Goal: Information Seeking & Learning: Learn about a topic

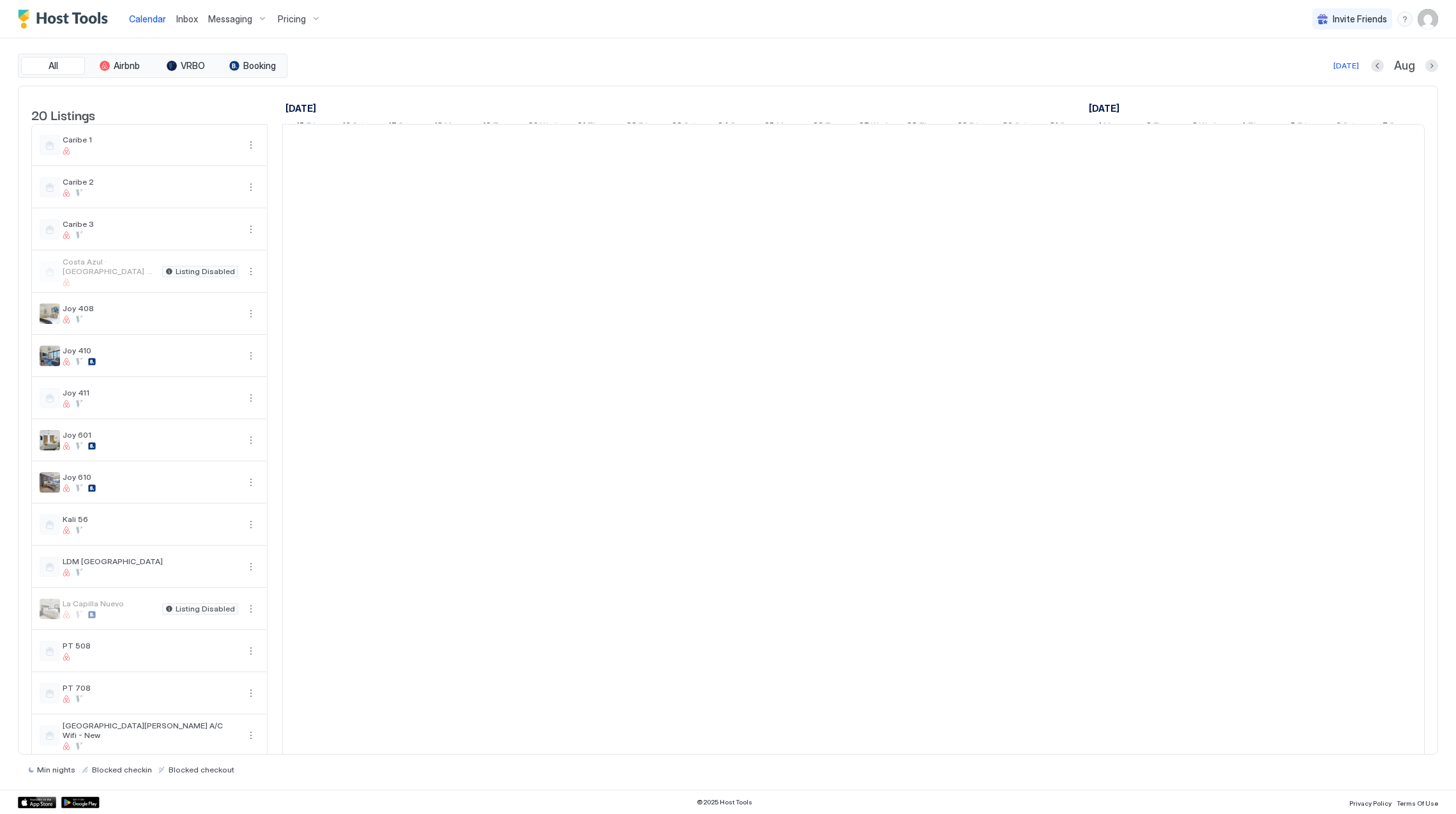
scroll to position [0, 709]
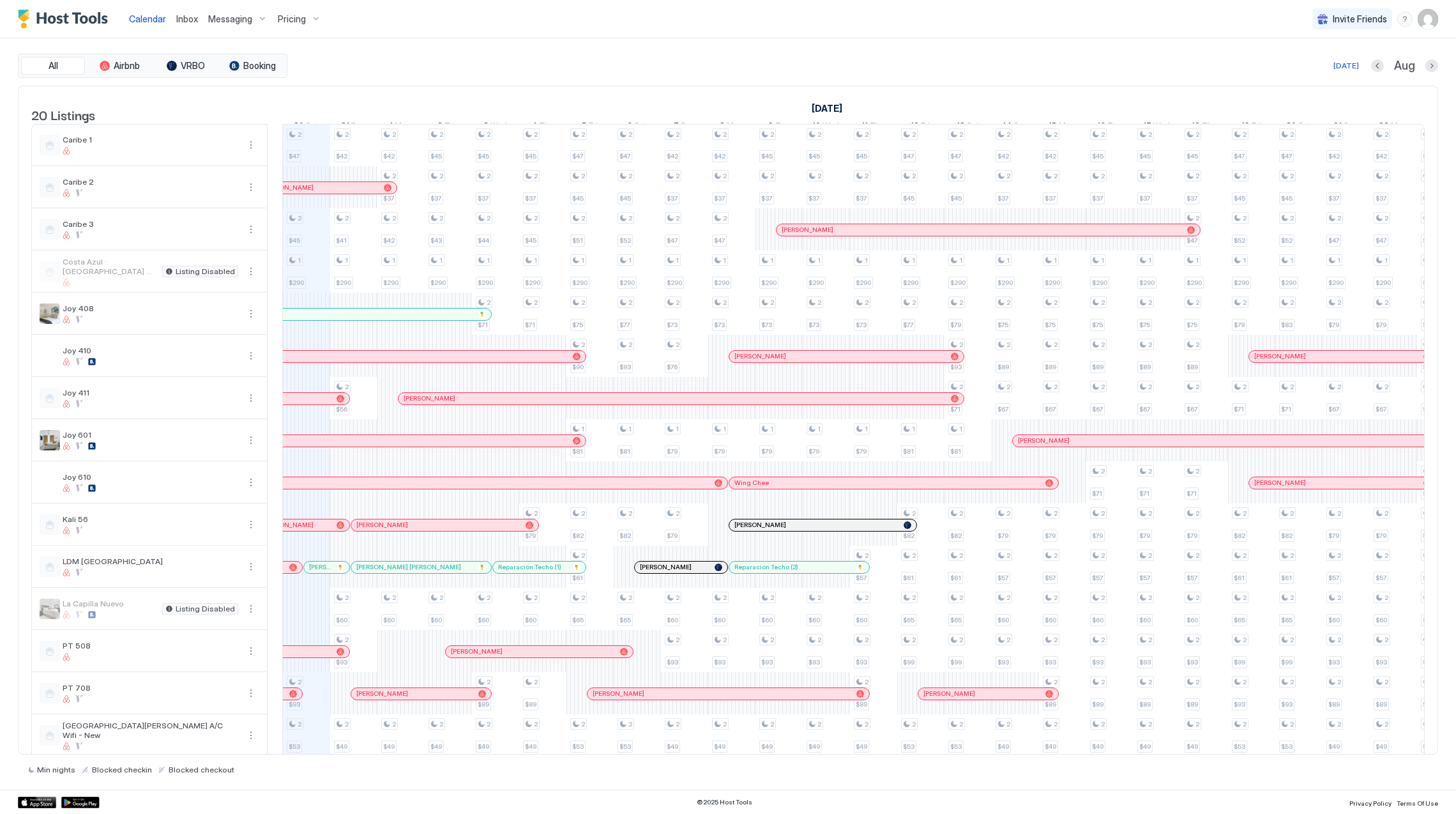
click at [308, 21] on div "Pricing" at bounding box center [299, 19] width 53 height 22
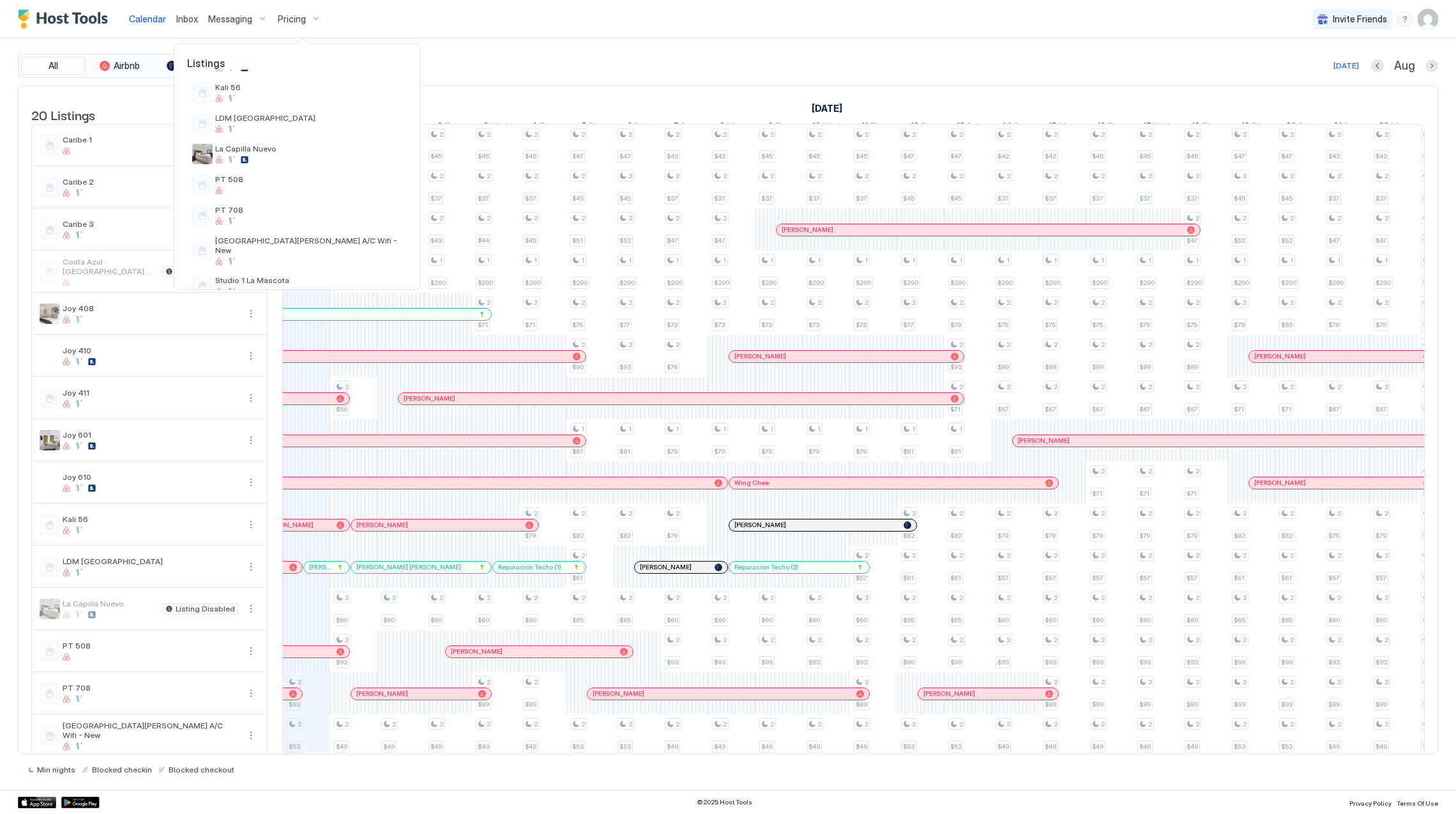
scroll to position [287, 0]
click at [256, 160] on div at bounding box center [308, 162] width 187 height 8
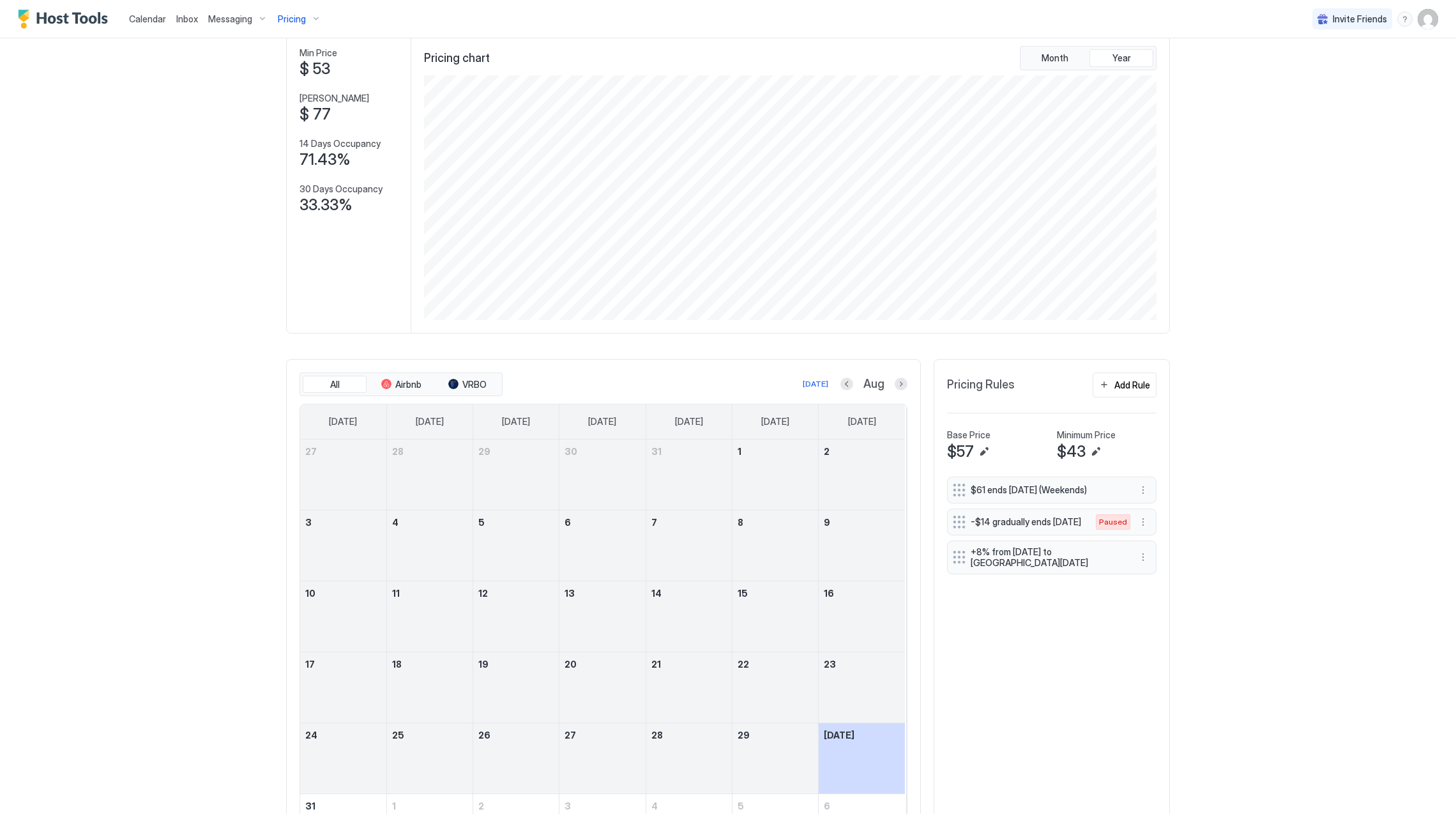
scroll to position [174, 0]
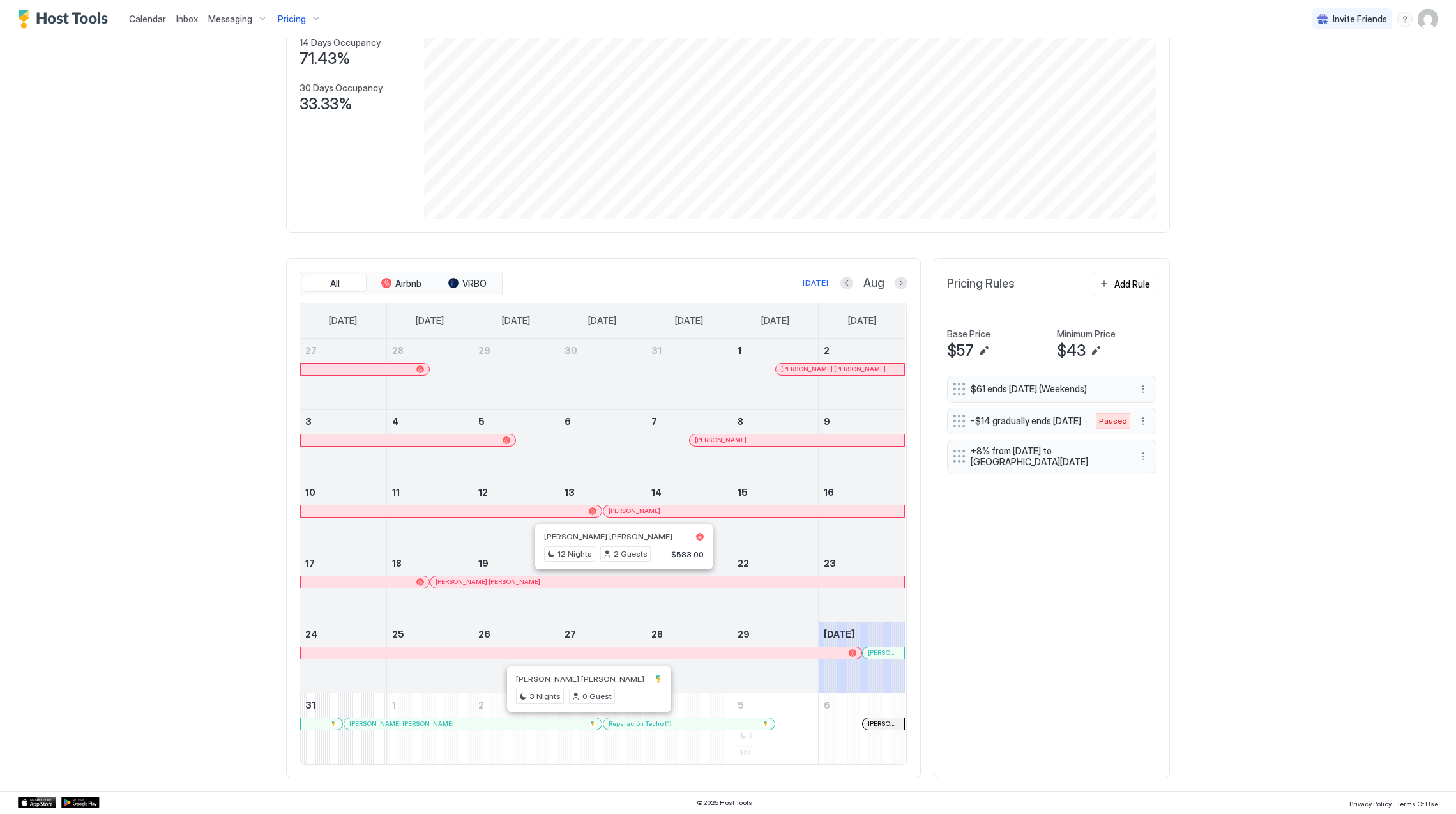
click at [872, 651] on div at bounding box center [877, 653] width 10 height 10
click at [555, 728] on div "[PERSON_NAME] [PERSON_NAME]" at bounding box center [472, 723] width 258 height 11
click at [300, 25] on div "Pricing" at bounding box center [299, 19] width 53 height 22
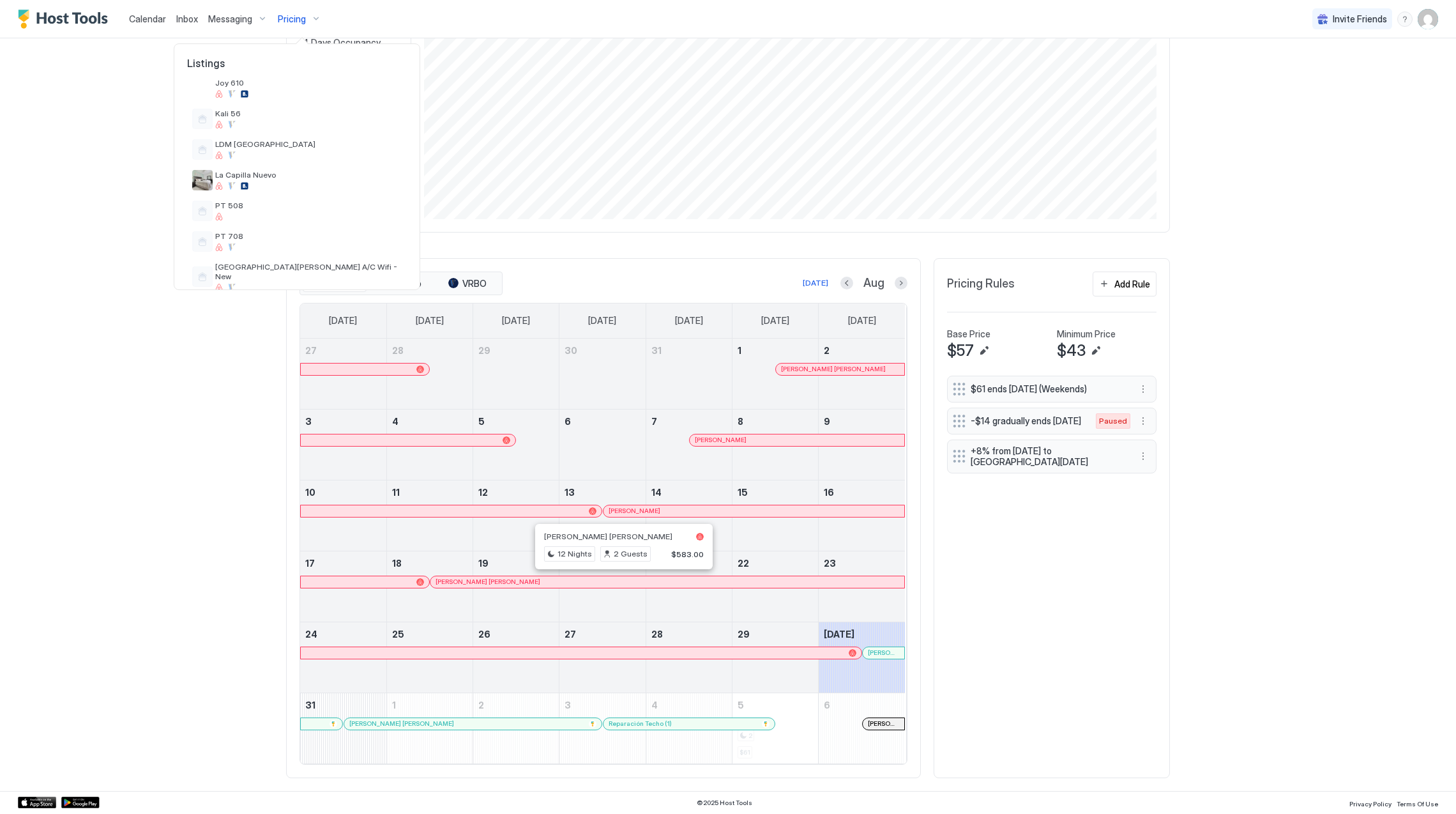
scroll to position [287, 0]
click at [292, 204] on div "PT 508" at bounding box center [297, 217] width 220 height 31
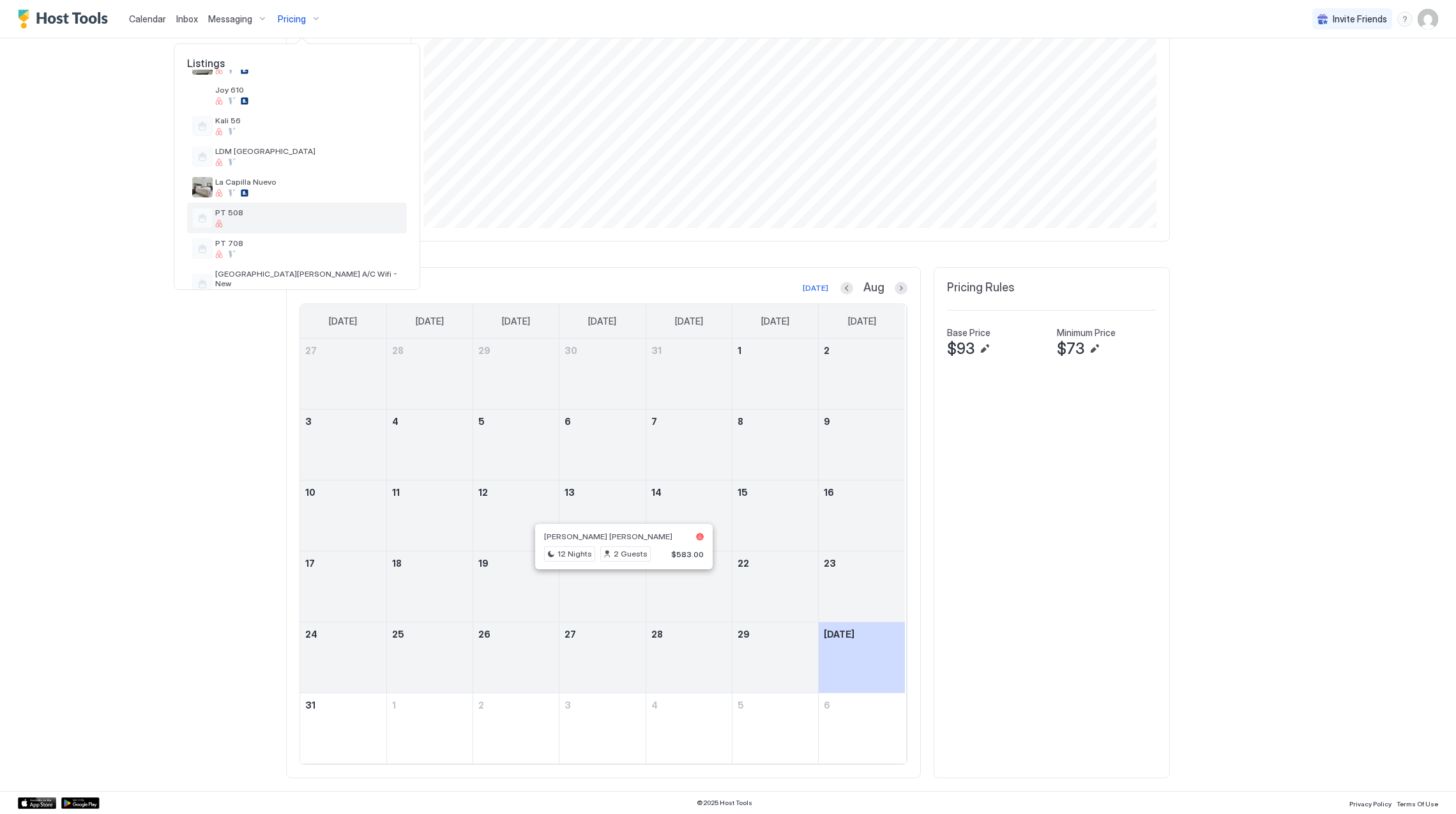
scroll to position [164, 0]
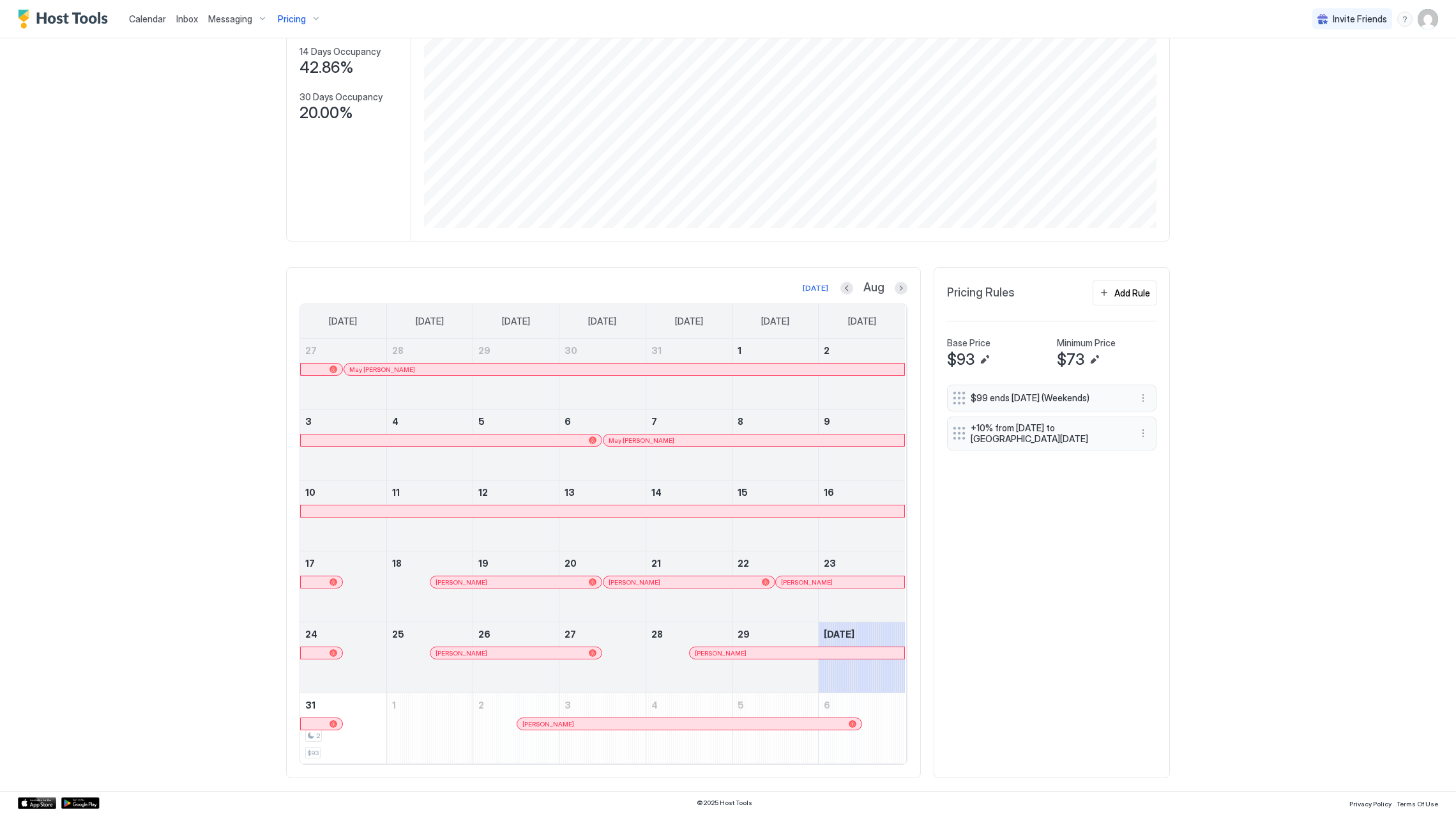
click at [491, 649] on div at bounding box center [497, 653] width 10 height 10
click at [735, 655] on div at bounding box center [740, 653] width 10 height 10
